Goal: Task Accomplishment & Management: Manage account settings

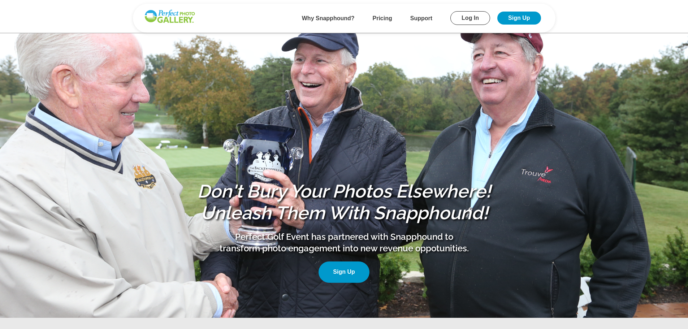
click at [471, 12] on link "Log In" at bounding box center [470, 18] width 40 height 14
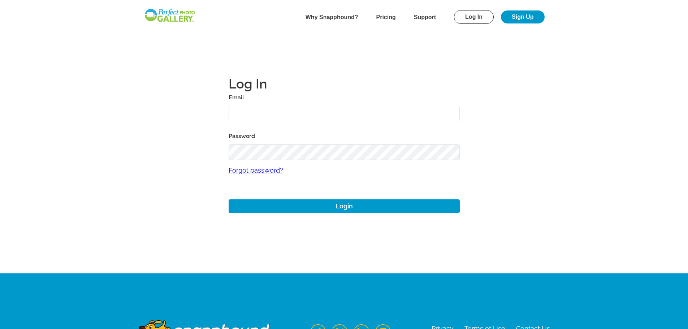
click at [287, 114] on input "text" at bounding box center [344, 114] width 231 height 16
type input "[EMAIL_ADDRESS][DOMAIN_NAME]"
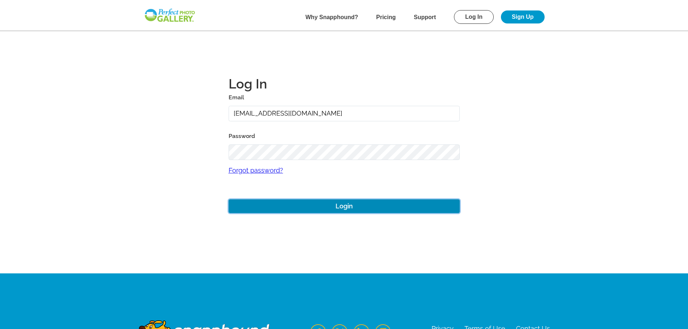
click at [342, 207] on button "Login" at bounding box center [344, 206] width 231 height 14
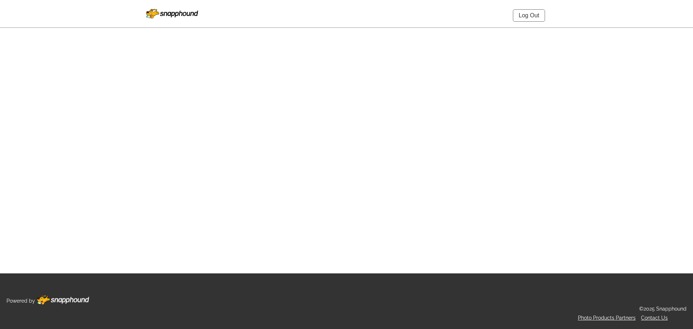
select select "onlyShowInGallery"
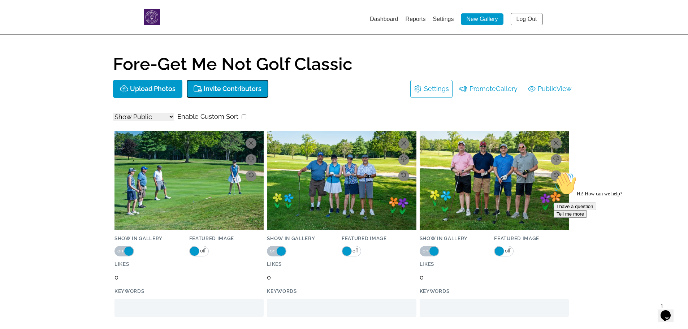
click at [223, 89] on p "Invite Contributors" at bounding box center [233, 89] width 58 height 8
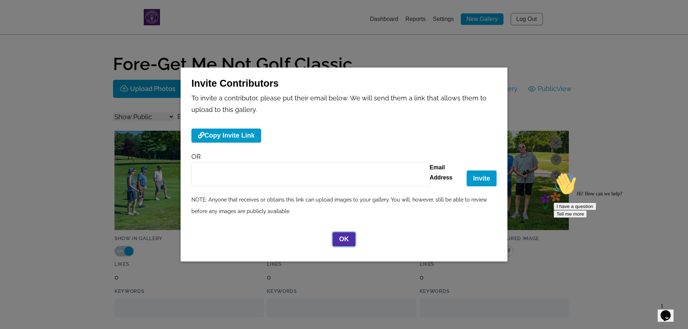
click at [344, 242] on button "OK" at bounding box center [344, 239] width 23 height 14
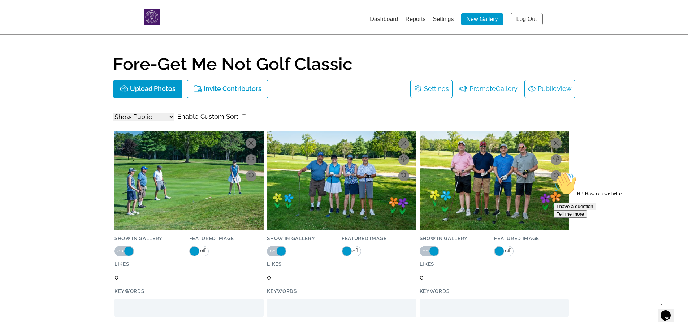
click at [557, 87] on span "View" at bounding box center [564, 89] width 15 height 12
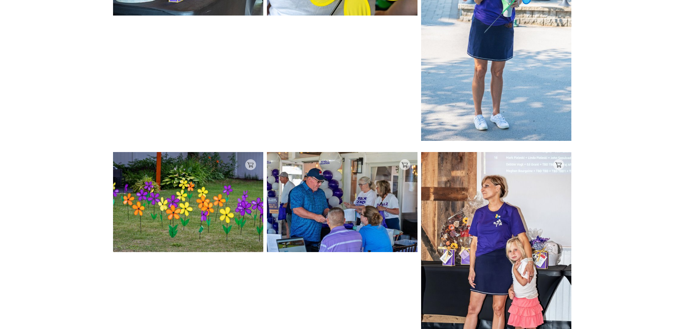
scroll to position [1772, 0]
